Goal: Task Accomplishment & Management: Manage account settings

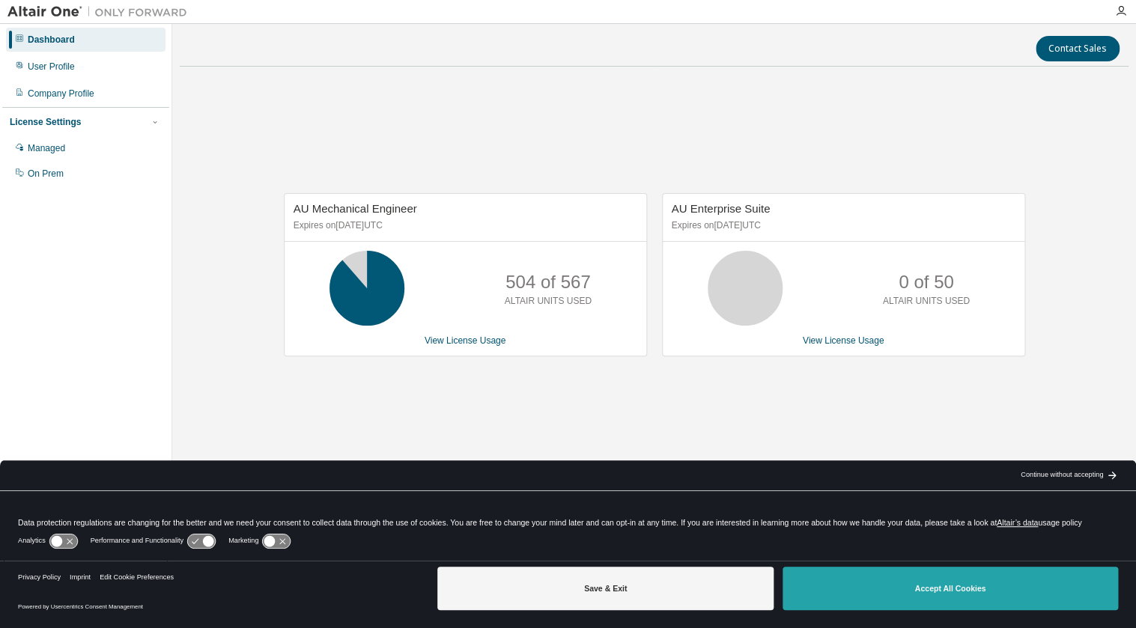
click at [880, 589] on button "Accept All Cookies" at bounding box center [949, 588] width 335 height 43
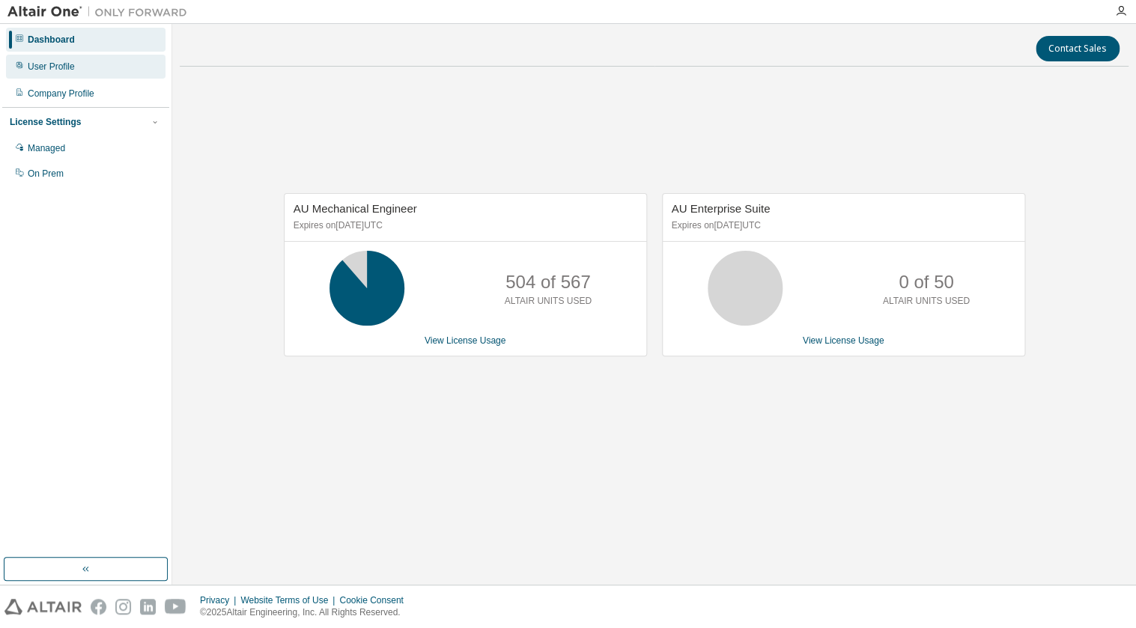
click at [112, 61] on div "User Profile" at bounding box center [85, 67] width 159 height 24
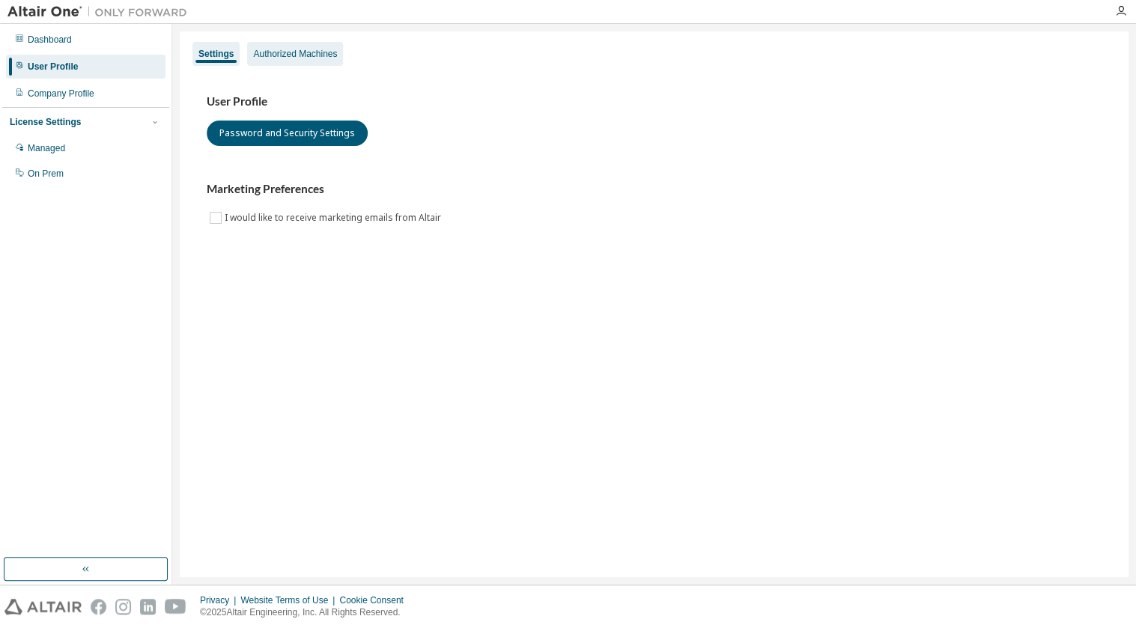
click at [314, 61] on div "Authorized Machines" at bounding box center [295, 54] width 96 height 24
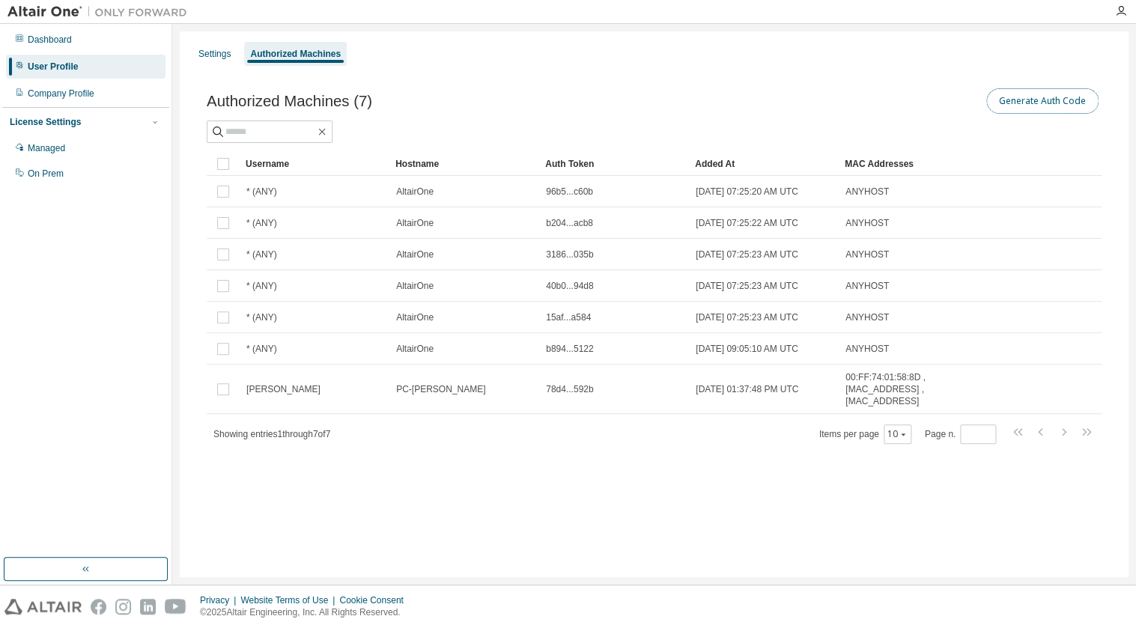
click at [1028, 105] on button "Generate Auth Code" at bounding box center [1042, 100] width 112 height 25
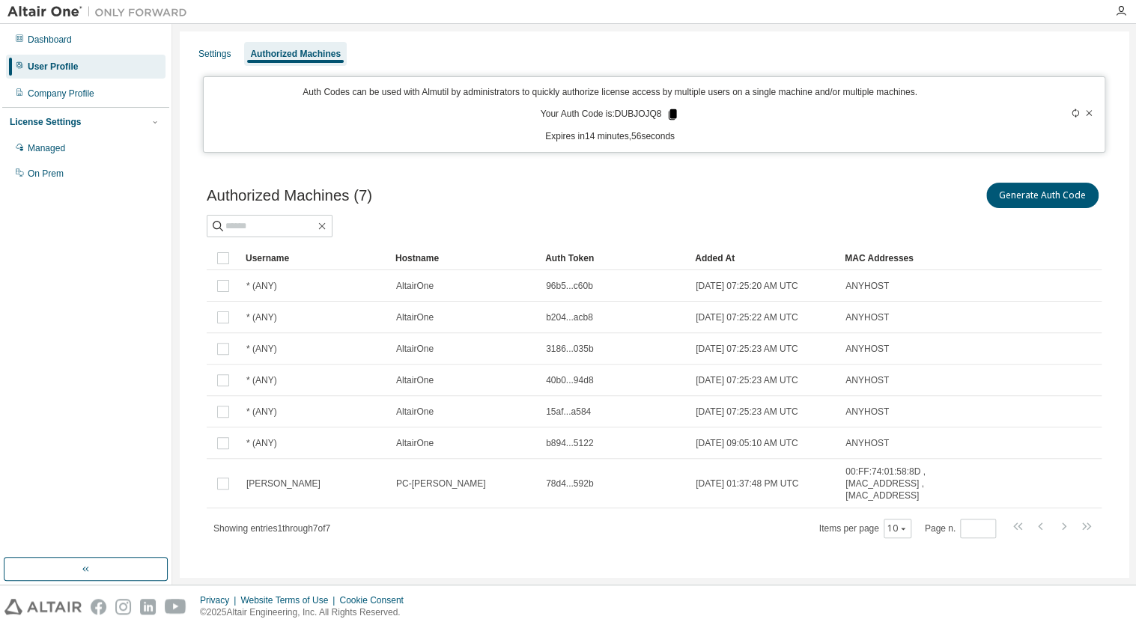
click at [670, 114] on icon at bounding box center [673, 114] width 8 height 10
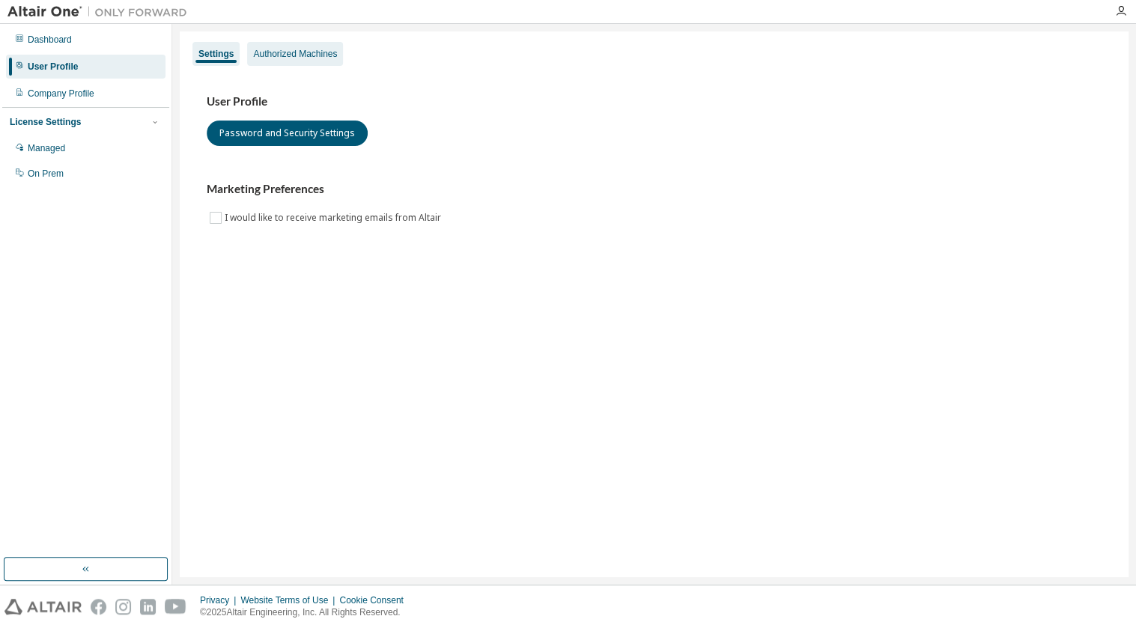
click at [306, 55] on div "Authorized Machines" at bounding box center [295, 54] width 84 height 12
